Goal: Information Seeking & Learning: Learn about a topic

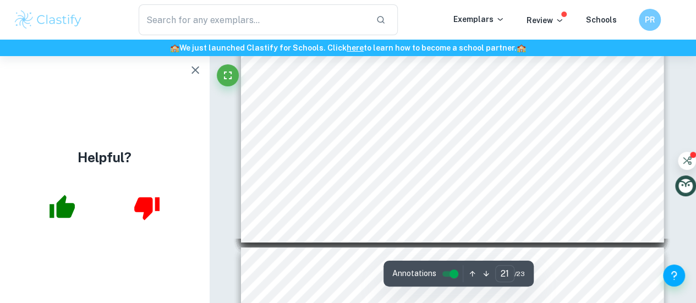
scroll to position [4997, 0]
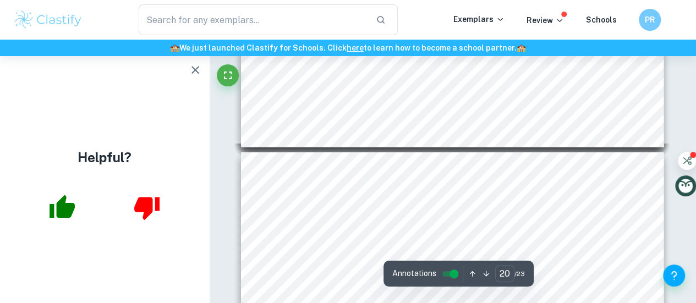
type input "19"
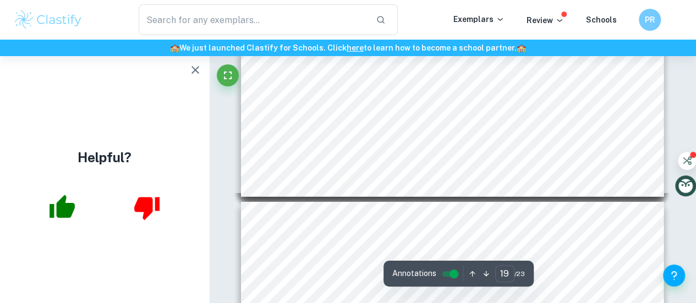
scroll to position [4556, 0]
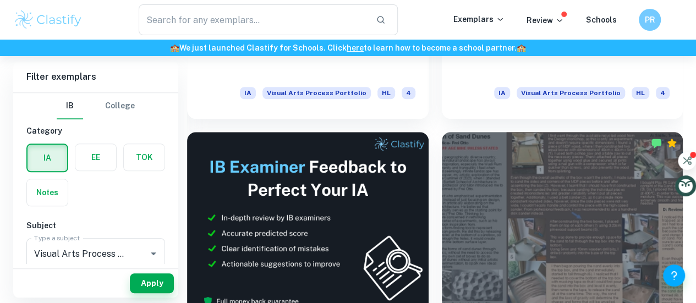
scroll to position [478, 0]
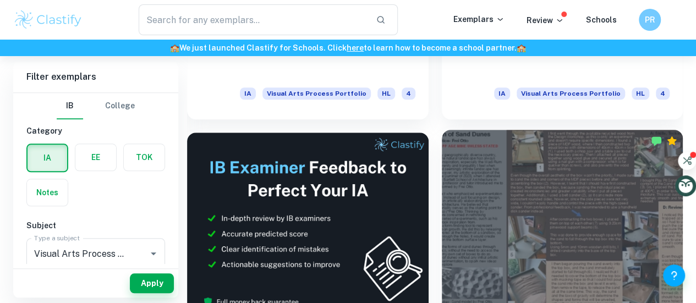
click at [442, 130] on div at bounding box center [563, 220] width 242 height 181
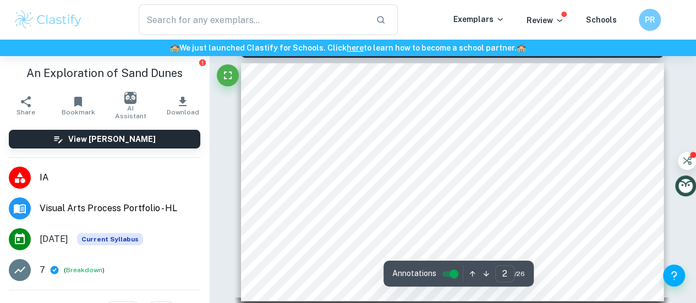
scroll to position [316, 0]
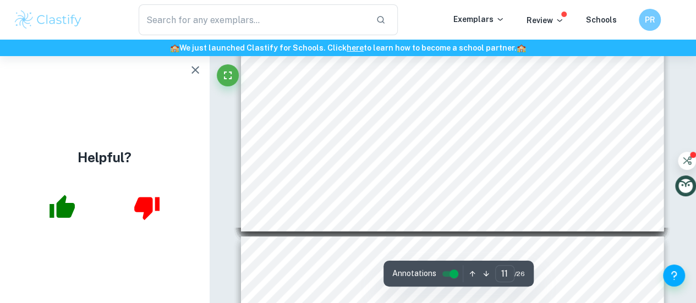
type input "12"
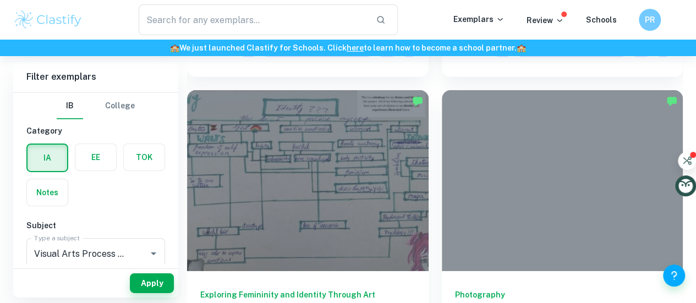
scroll to position [1702, 0]
